Goal: Check status: Check status

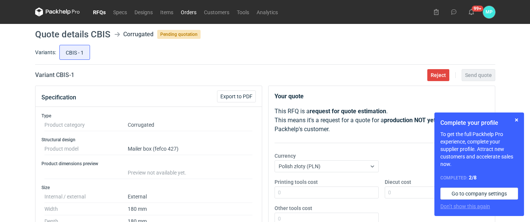
click at [184, 11] on link "Orders" at bounding box center [188, 11] width 23 height 9
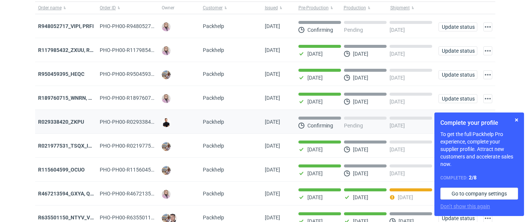
scroll to position [162, 0]
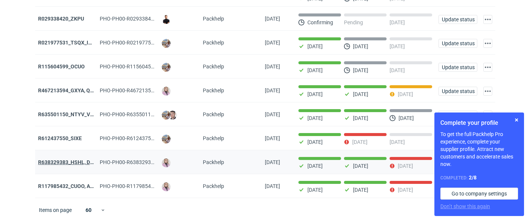
click at [65, 162] on strong "R638329383_HSHL, DETO" at bounding box center [69, 162] width 62 height 6
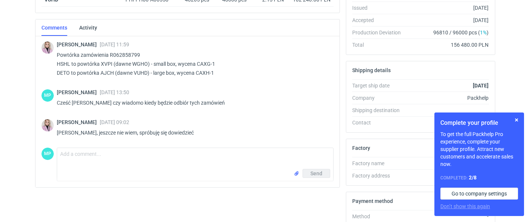
scroll to position [214, 0]
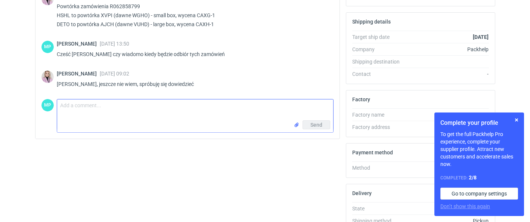
click at [126, 117] on textarea "Comment message" at bounding box center [195, 109] width 276 height 21
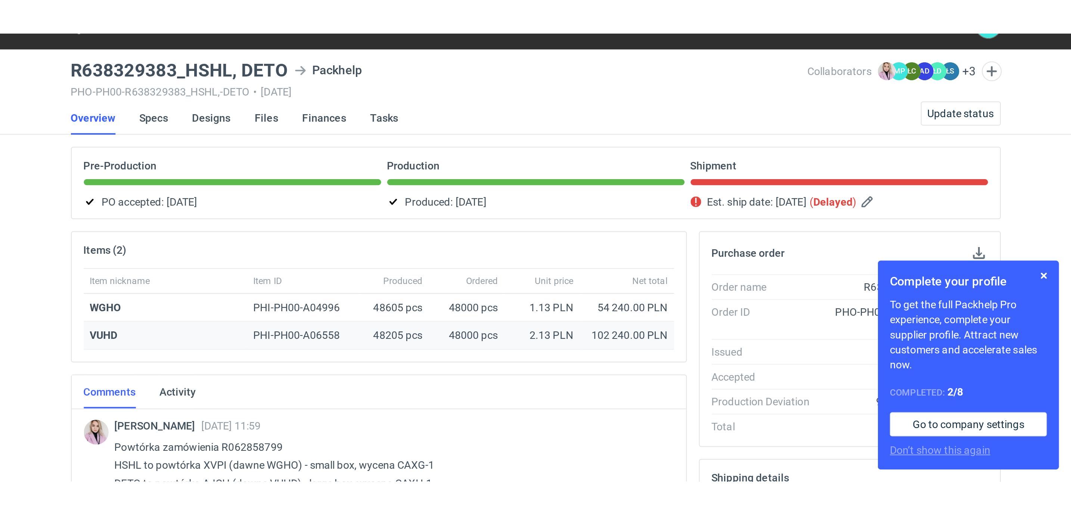
scroll to position [0, 0]
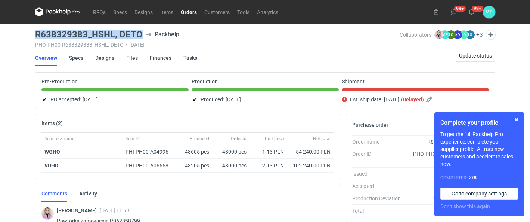
drag, startPoint x: 35, startPoint y: 30, endPoint x: 141, endPoint y: 36, distance: 106.2
click at [141, 36] on div "R638329383_HSHL, DETO Packhelp" at bounding box center [217, 34] width 364 height 9
copy h3 "R638329383_HSHL, DETO"
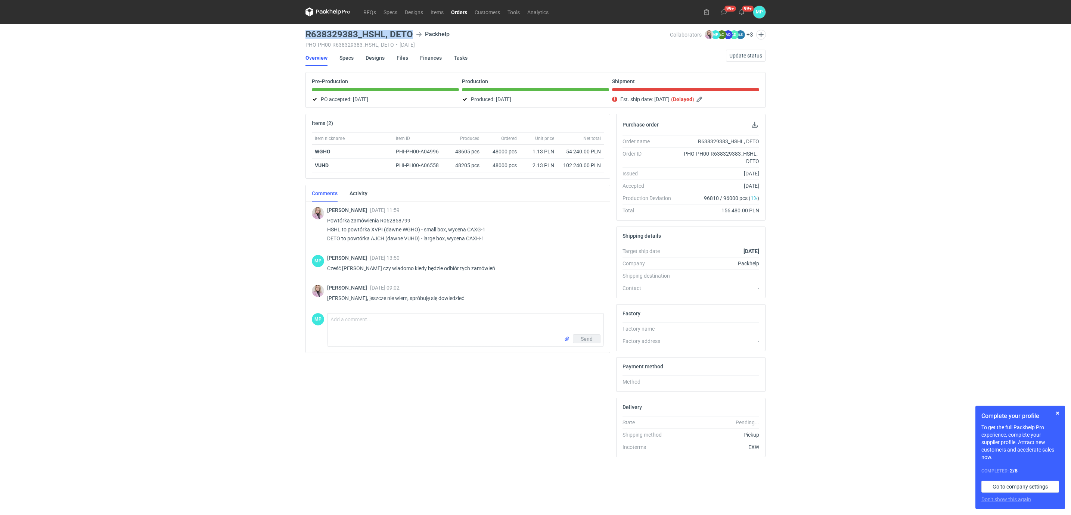
click at [457, 11] on link "Orders" at bounding box center [459, 11] width 24 height 9
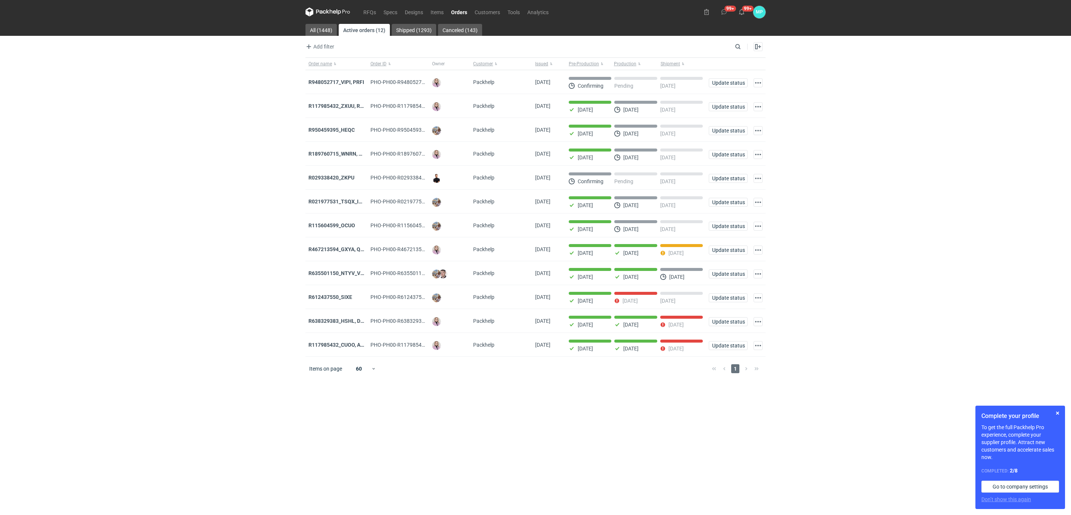
click at [343, 221] on strong "R638329383_HSHL, DETO" at bounding box center [339, 321] width 62 height 6
